Goal: Information Seeking & Learning: Learn about a topic

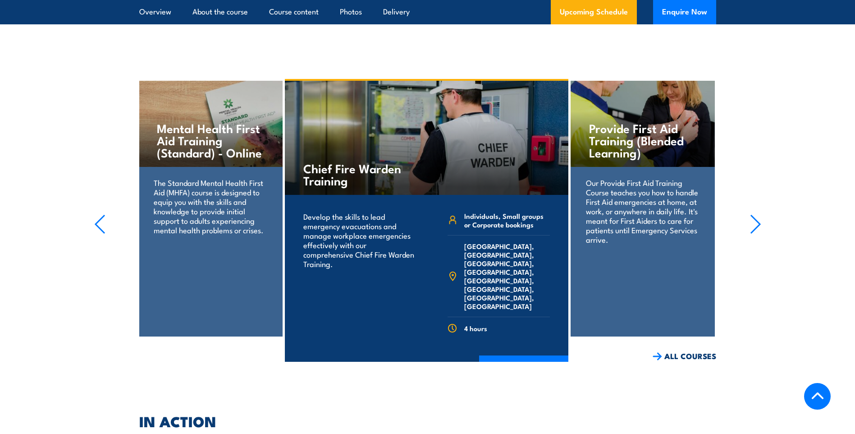
scroll to position [1864, 0]
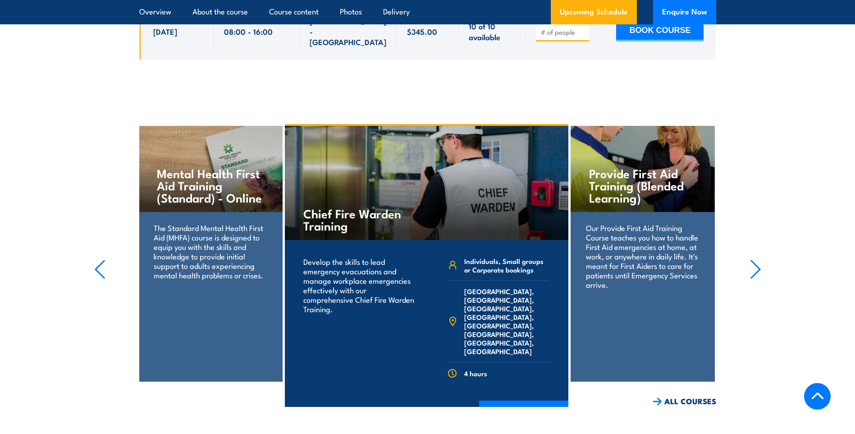
click at [343, 292] on div "Develop the skills to lead emergency evacuations and manage workplace emergenci…" at bounding box center [359, 321] width 118 height 140
click at [388, 207] on h4 "Chief Fire Warden Training" at bounding box center [356, 219] width 106 height 24
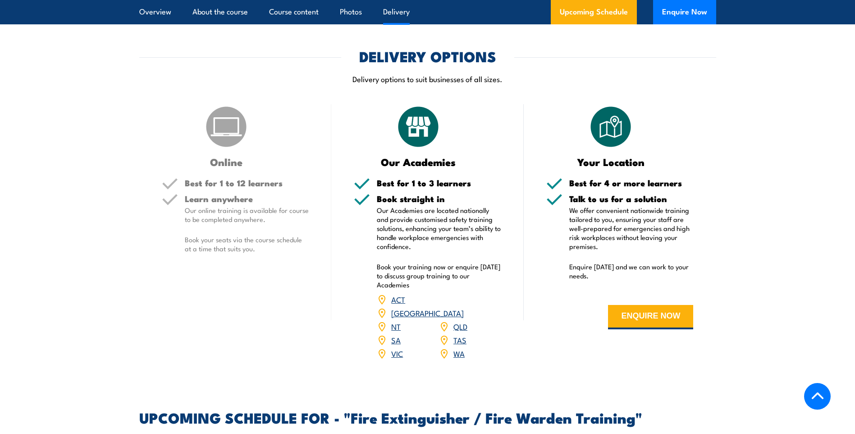
scroll to position [1053, 0]
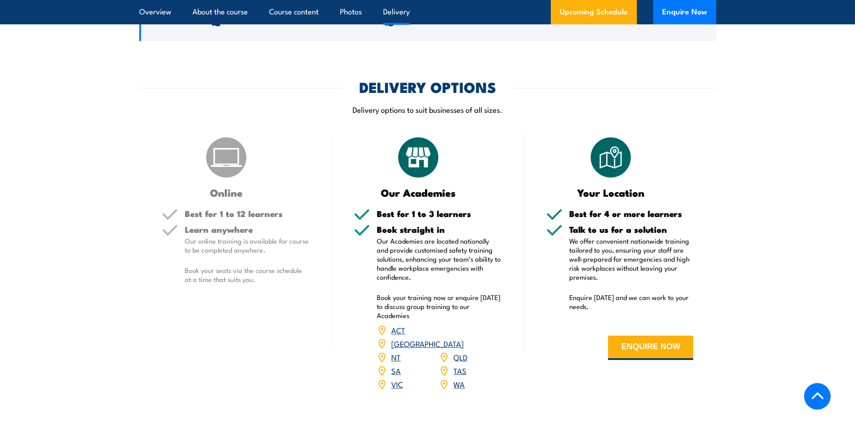
click at [396, 378] on link "VIC" at bounding box center [397, 383] width 12 height 11
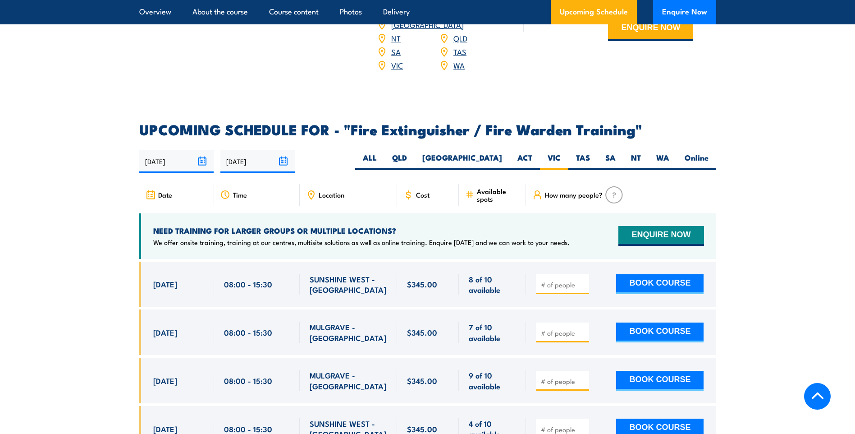
scroll to position [1345, 0]
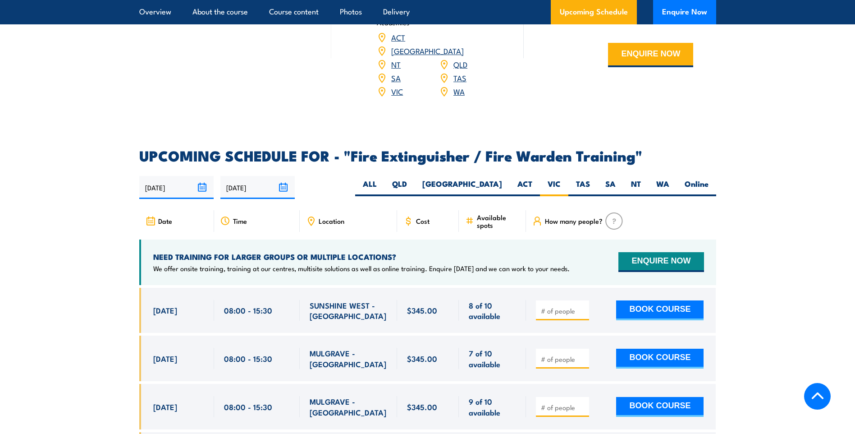
click at [353, 149] on h2 "UPCOMING SCHEDULE FOR - "Fire Extinguisher / Fire Warden Training"" at bounding box center [427, 155] width 577 height 13
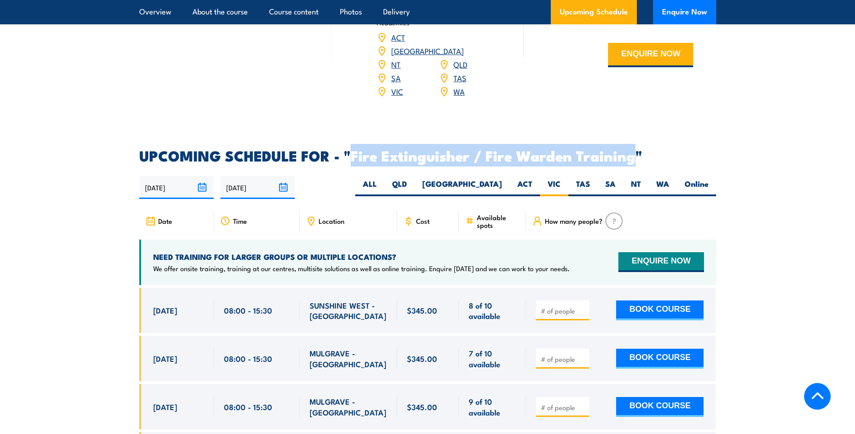
drag, startPoint x: 352, startPoint y: 139, endPoint x: 634, endPoint y: 141, distance: 281.7
click at [634, 149] on h2 "UPCOMING SCHEDULE FOR - "Fire Extinguisher / Fire Warden Training"" at bounding box center [427, 155] width 577 height 13
copy h2 "Fire Extinguisher / Fire Warden Training"
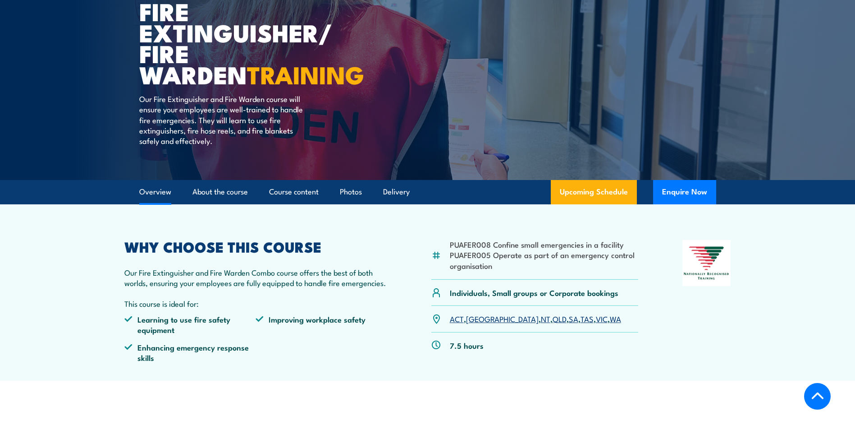
scroll to position [0, 0]
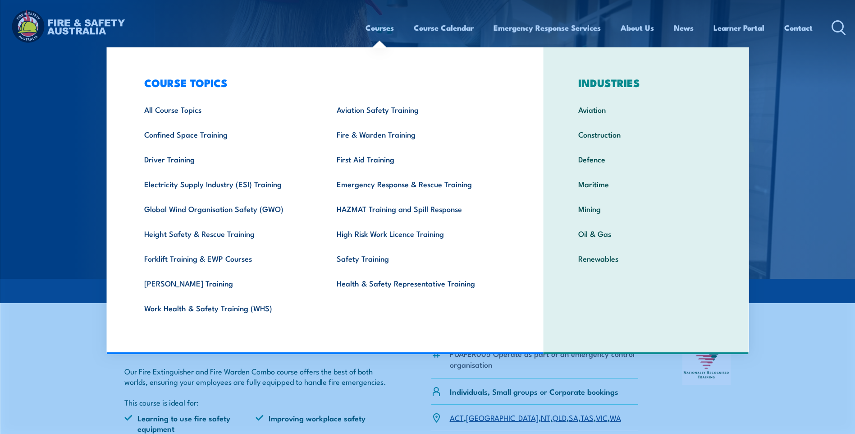
click at [372, 28] on link "Courses" at bounding box center [380, 28] width 28 height 24
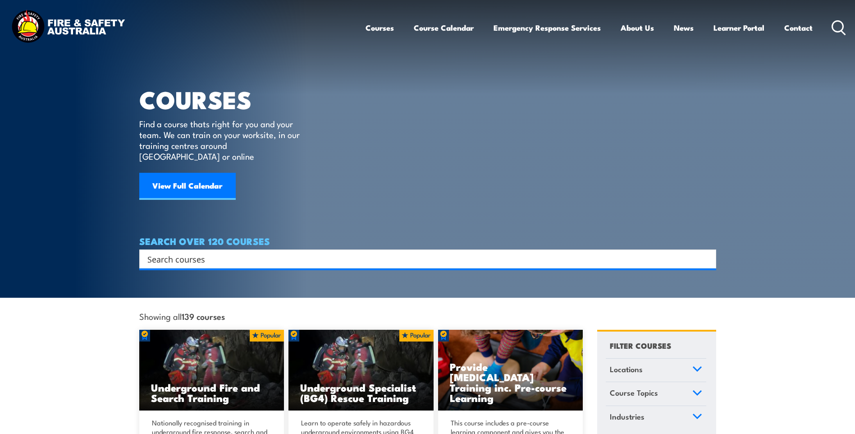
click at [372, 28] on link "Courses" at bounding box center [380, 28] width 28 height 24
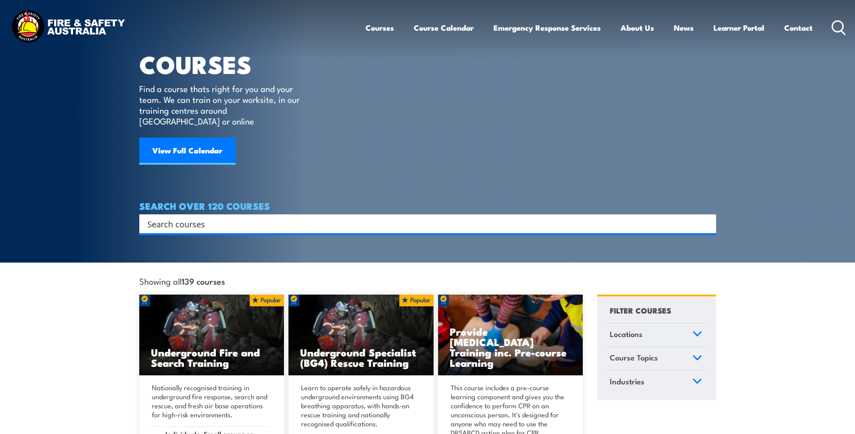
scroll to position [130, 0]
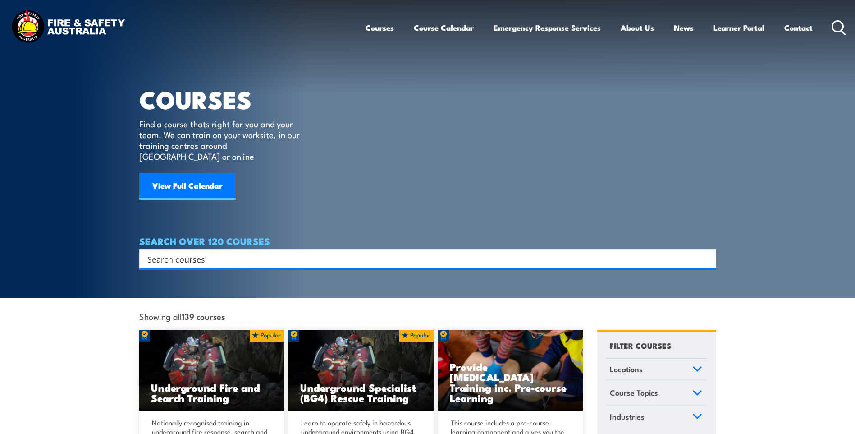
click at [254, 237] on h4 "SEARCH OVER 120 COURSES" at bounding box center [427, 241] width 577 height 10
click at [251, 252] on input "Search input" at bounding box center [421, 259] width 549 height 14
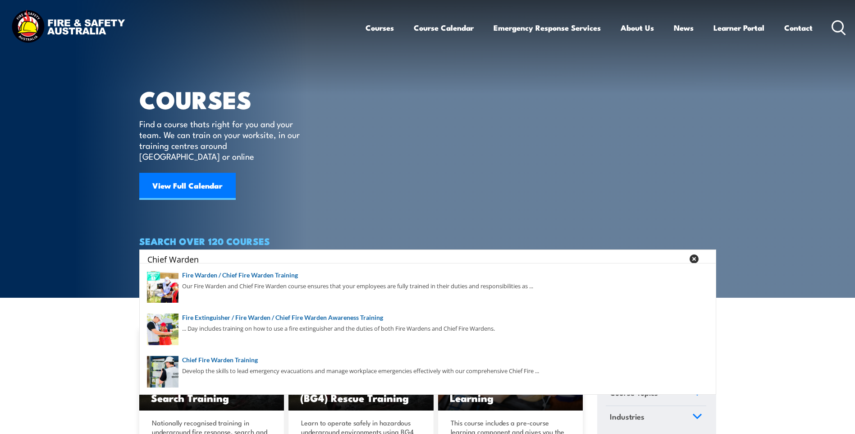
type input "Chief Warden"
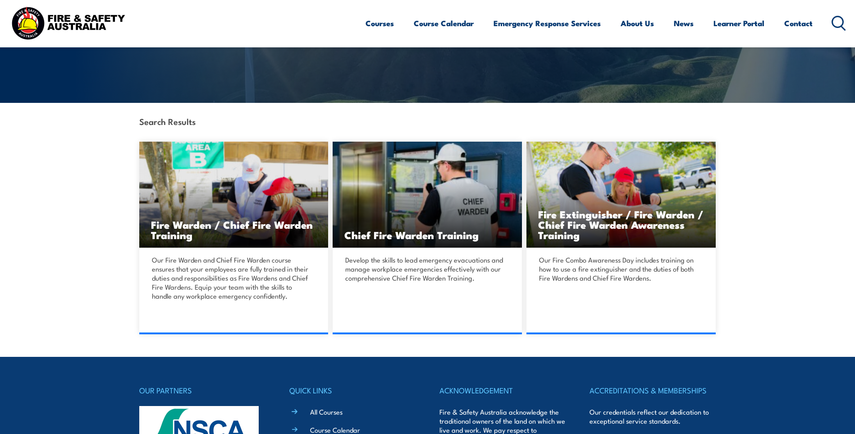
scroll to position [180, 0]
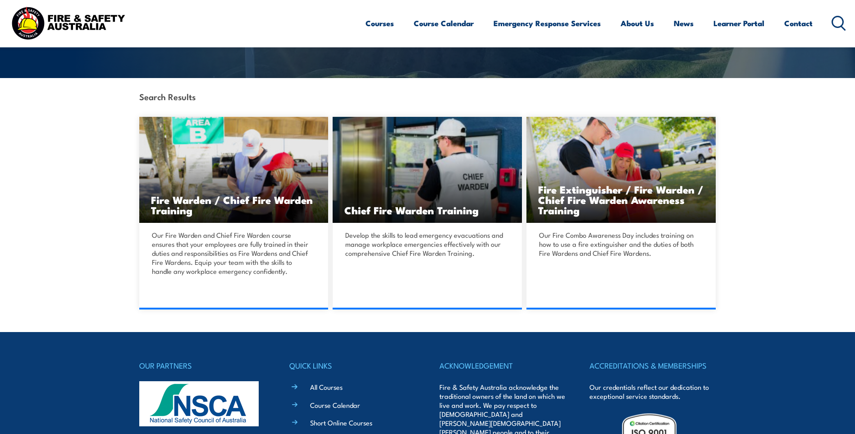
click at [589, 196] on h3 "Fire Extinguisher / Fire Warden / Chief Fire Warden Awareness Training" at bounding box center [621, 199] width 166 height 31
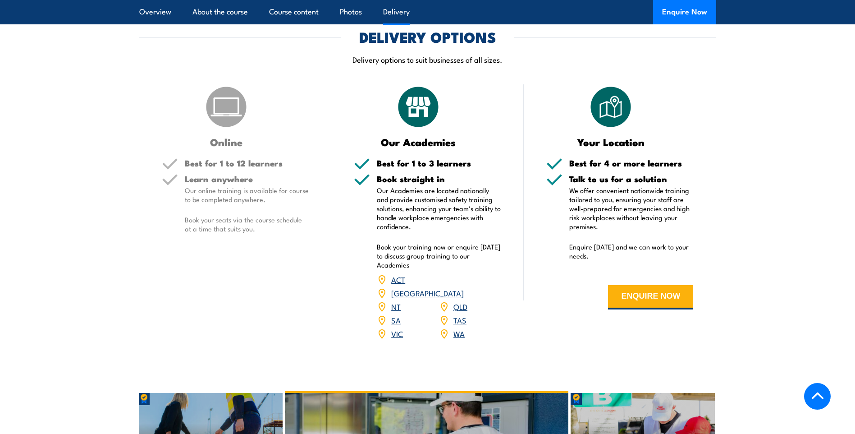
scroll to position [1172, 0]
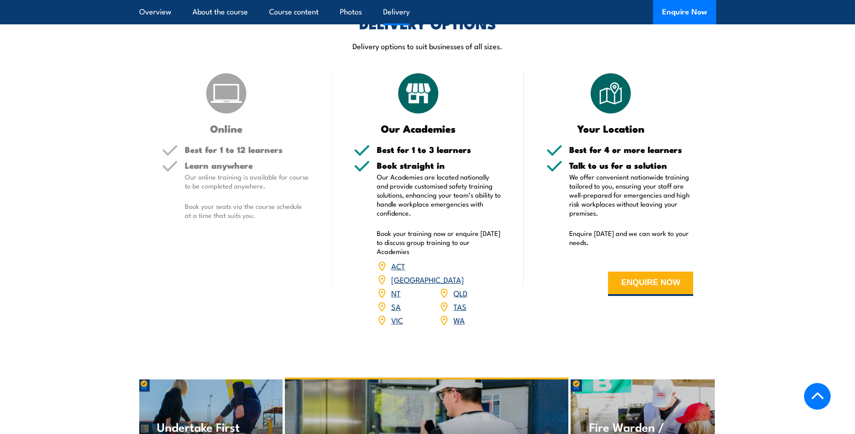
click at [398, 314] on link "VIC" at bounding box center [397, 319] width 12 height 11
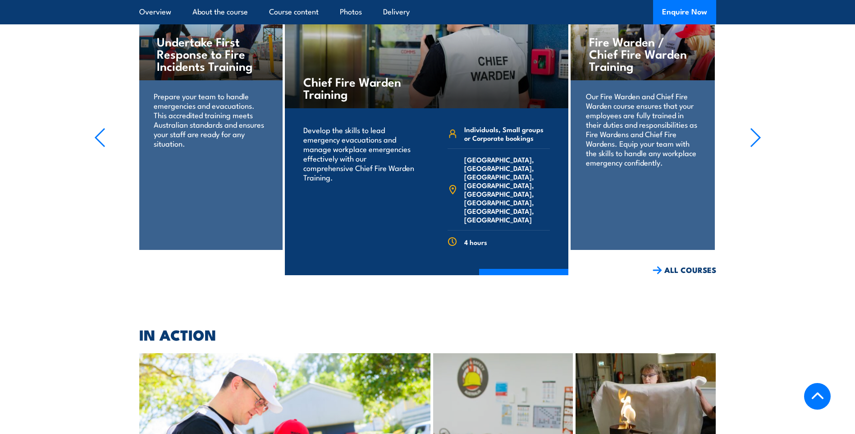
scroll to position [1578, 0]
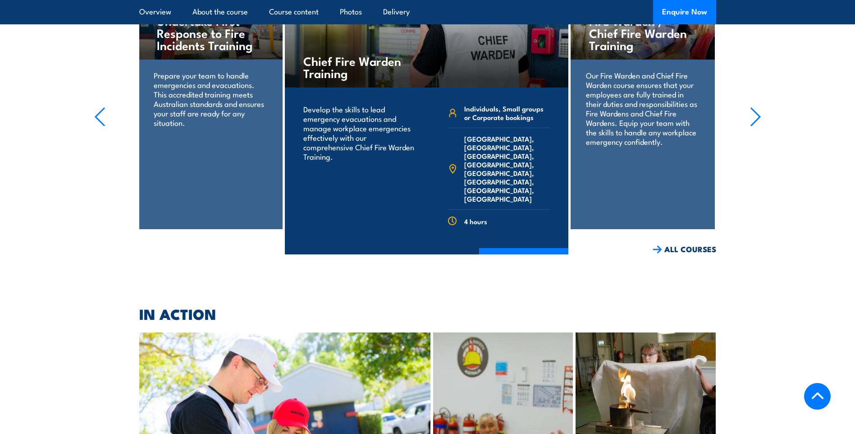
click at [493, 248] on link "COURSE DETAILS" at bounding box center [523, 259] width 89 height 23
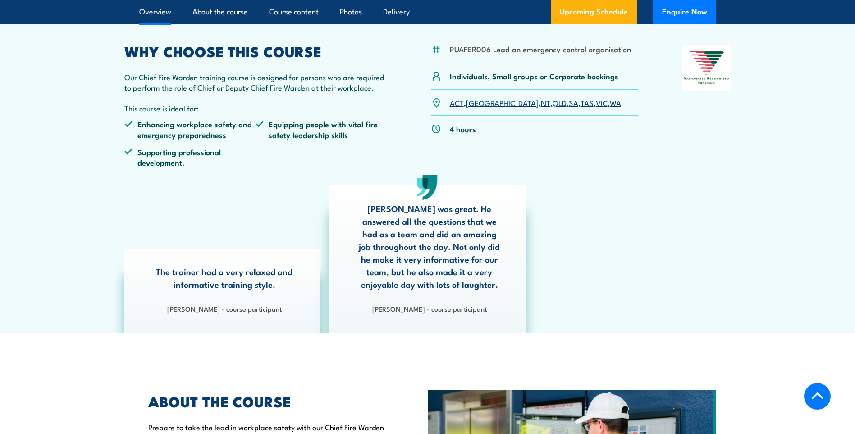
scroll to position [270, 0]
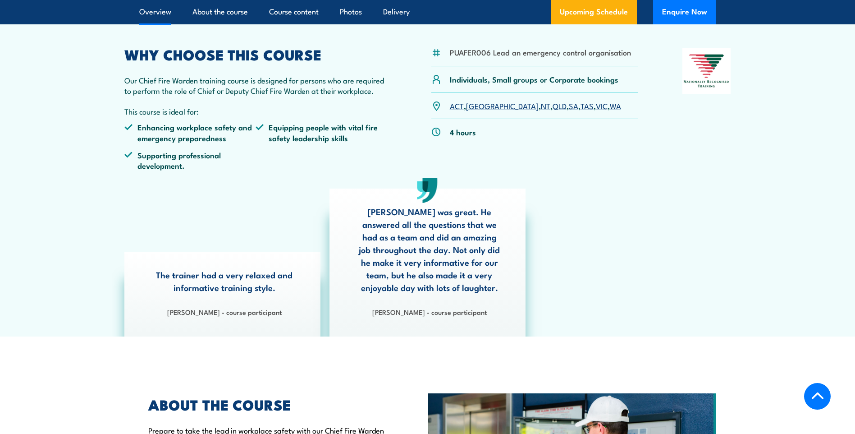
click at [596, 105] on link "VIC" at bounding box center [602, 105] width 12 height 11
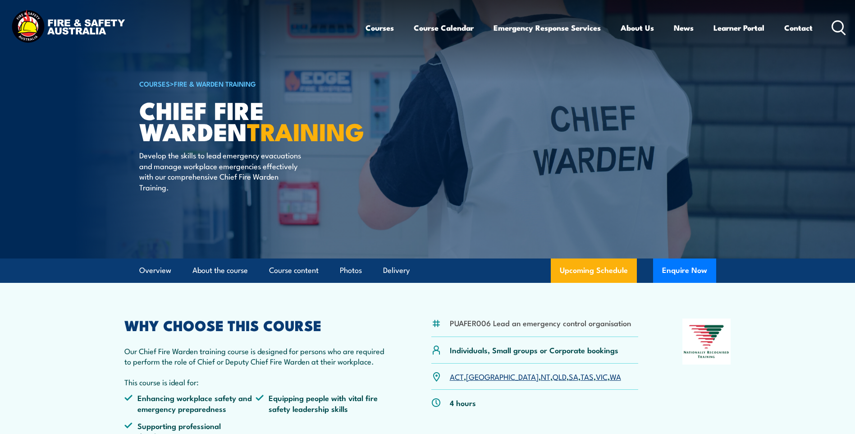
click at [843, 29] on icon at bounding box center [839, 27] width 14 height 15
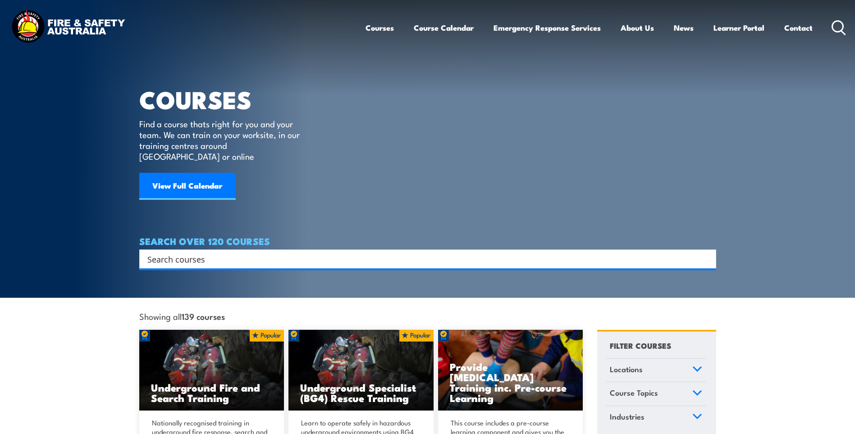
drag, startPoint x: 212, startPoint y: 246, endPoint x: 83, endPoint y: 246, distance: 128.9
click at [83, 246] on section "COURSES Find a course thats right for you and your team. We can train on your w…" at bounding box center [427, 149] width 855 height 298
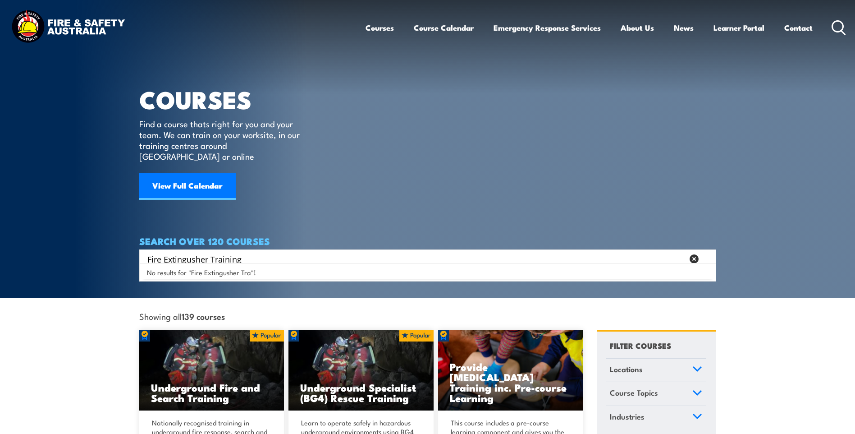
type input "Fire Extingusher Training"
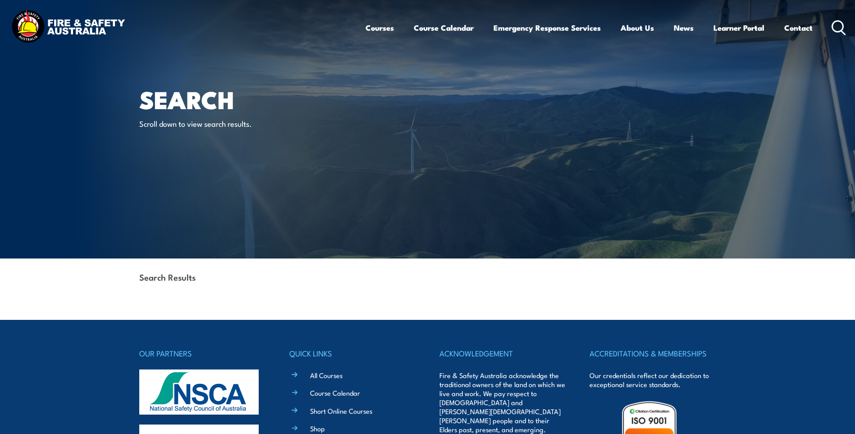
click at [201, 198] on div "Search Scroll down to view search results." at bounding box center [250, 129] width 223 height 258
click at [840, 23] on icon at bounding box center [839, 27] width 14 height 15
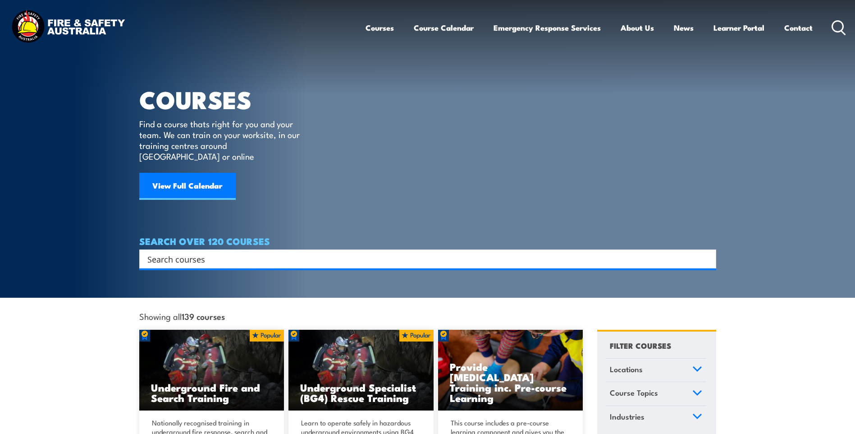
drag, startPoint x: 219, startPoint y: 247, endPoint x: 96, endPoint y: 246, distance: 123.5
click at [96, 246] on section "COURSES Find a course thats right for you and your team. We can train on your w…" at bounding box center [427, 149] width 855 height 298
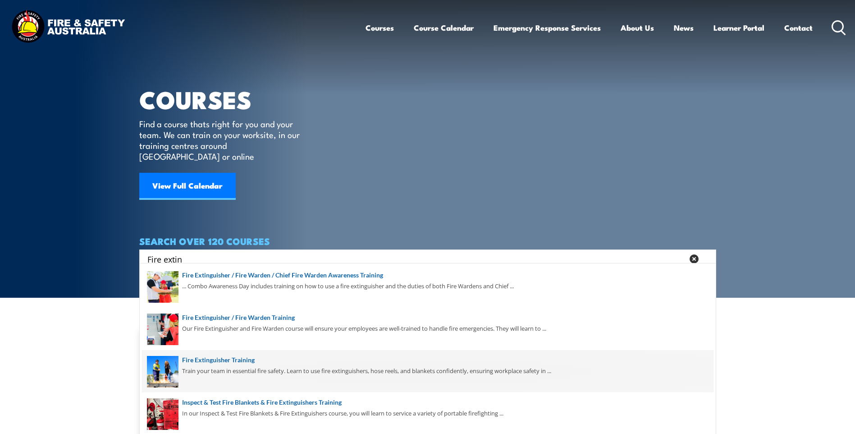
type input "Fire extin"
click at [199, 358] on span at bounding box center [428, 371] width 572 height 42
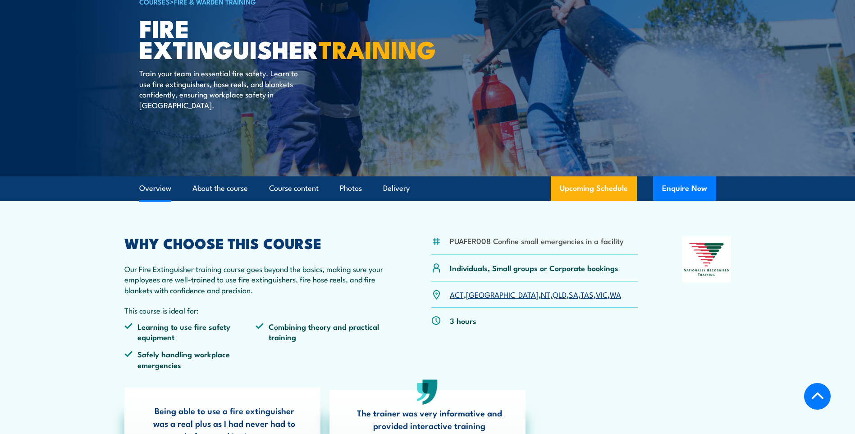
scroll to position [180, 0]
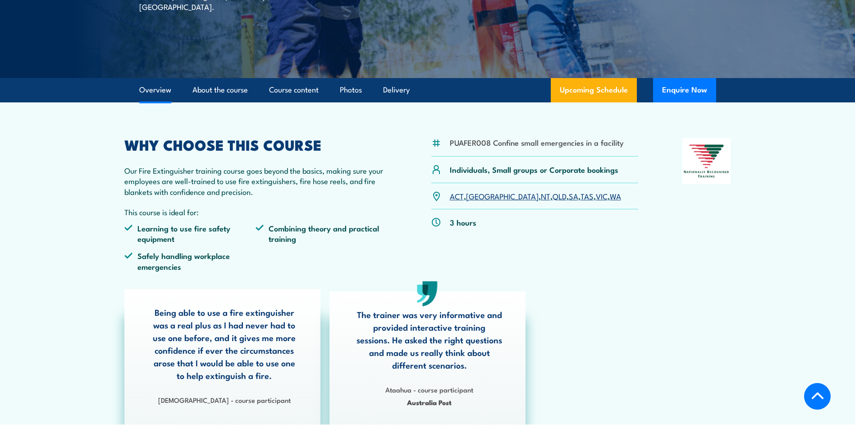
click at [596, 197] on link "VIC" at bounding box center [602, 195] width 12 height 11
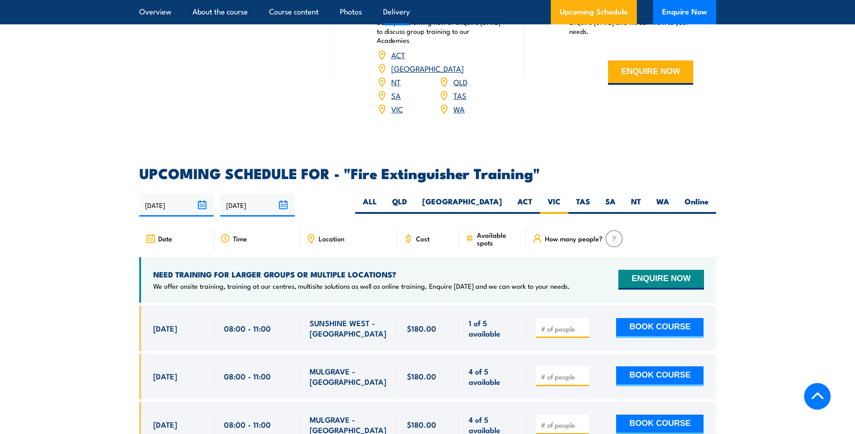
scroll to position [1332, 0]
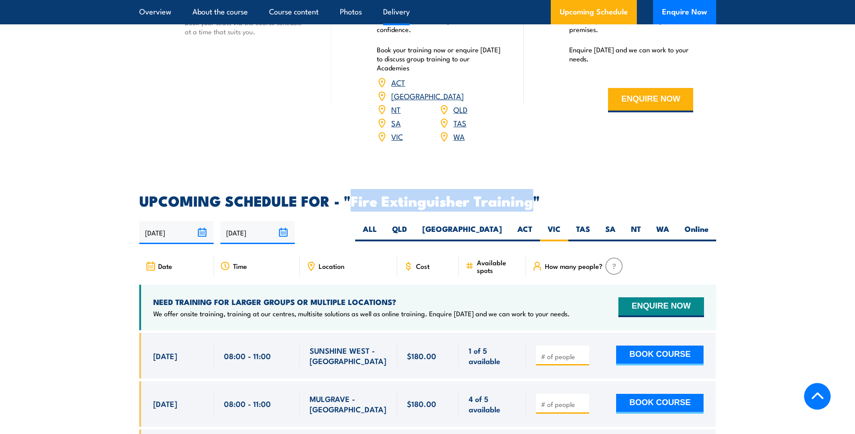
drag, startPoint x: 533, startPoint y: 189, endPoint x: 351, endPoint y: 179, distance: 182.8
click at [351, 194] on h2 "UPCOMING SCHEDULE FOR - "Fire Extinguisher Training"" at bounding box center [427, 200] width 577 height 13
copy h2 "Fire Extinguisher Training"
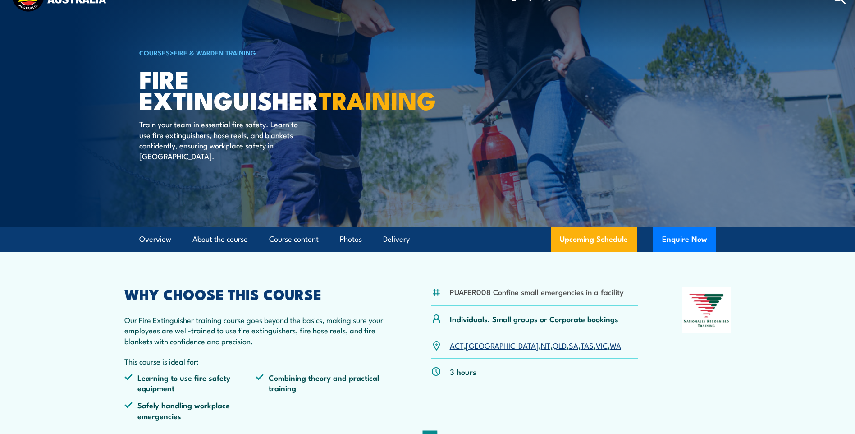
scroll to position [0, 0]
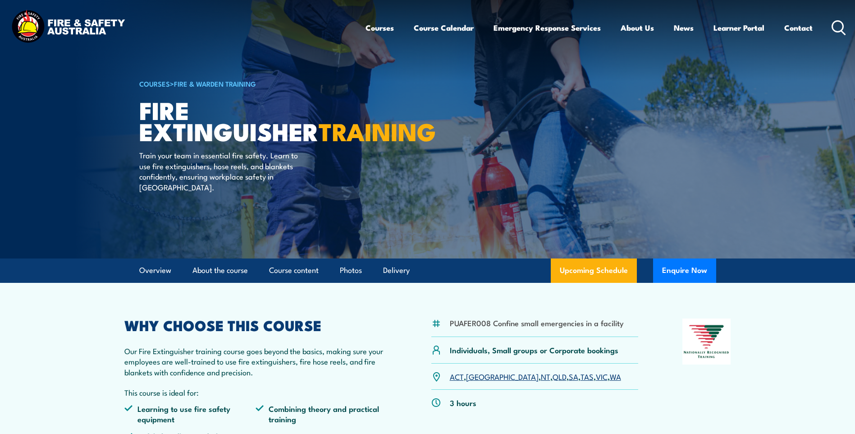
click at [836, 26] on icon at bounding box center [839, 27] width 14 height 15
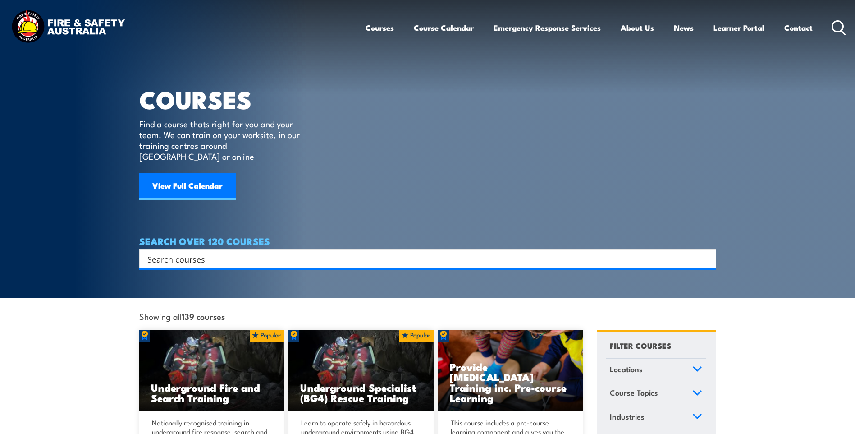
click at [273, 249] on div "Search" at bounding box center [427, 258] width 577 height 19
click at [199, 252] on input "Search input" at bounding box center [421, 259] width 549 height 14
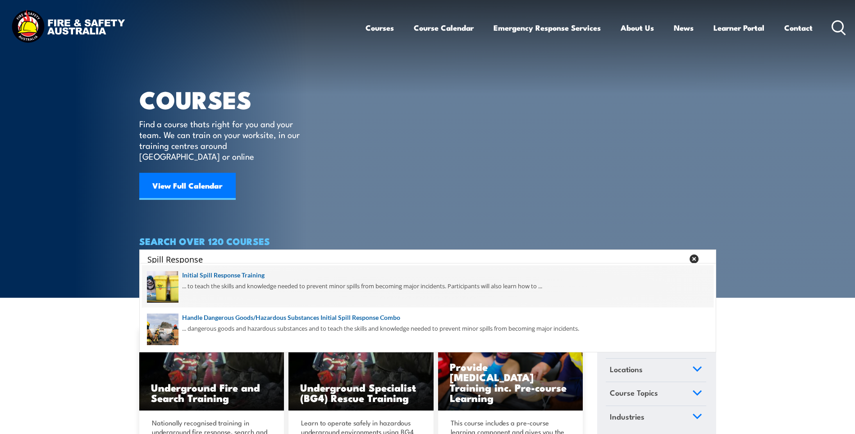
type input "Spill Response"
click at [211, 272] on span at bounding box center [428, 286] width 572 height 42
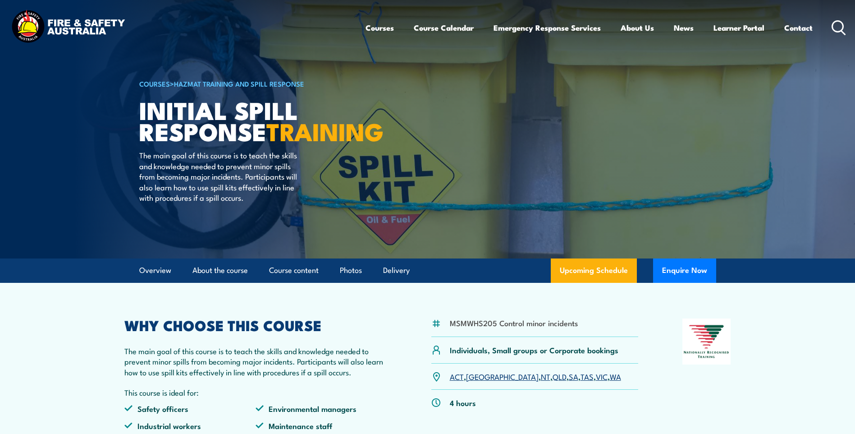
click at [596, 374] on link "VIC" at bounding box center [602, 376] width 12 height 11
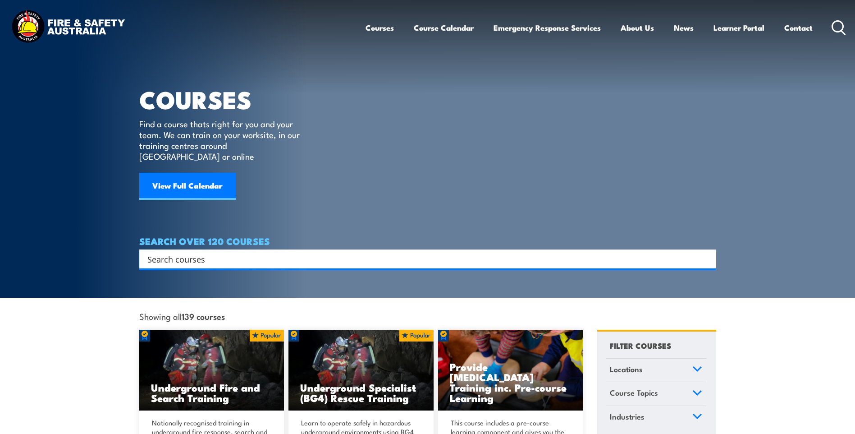
click at [242, 252] on input "Search input" at bounding box center [421, 259] width 549 height 14
type input "first Aid training"
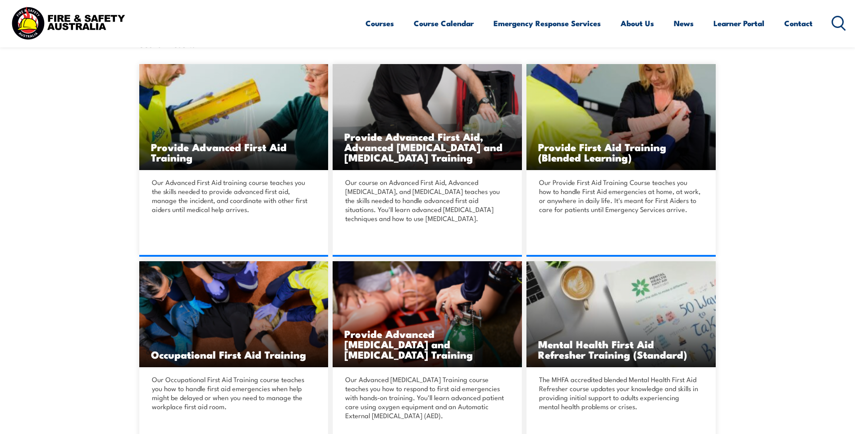
scroll to position [225, 0]
